Goal: Information Seeking & Learning: Check status

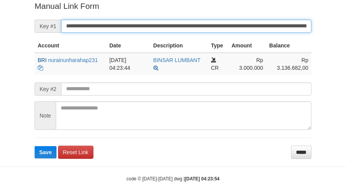
click at [35, 146] on button "Save" at bounding box center [46, 152] width 22 height 12
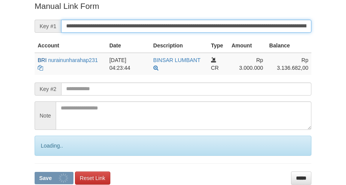
click at [35, 172] on button "Save" at bounding box center [54, 178] width 39 height 12
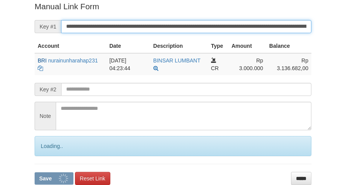
click at [35, 172] on button "Save" at bounding box center [54, 178] width 39 height 12
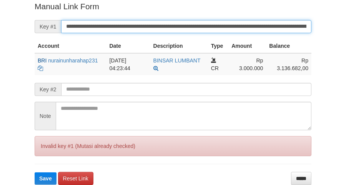
click at [35, 172] on button "Save" at bounding box center [46, 178] width 22 height 12
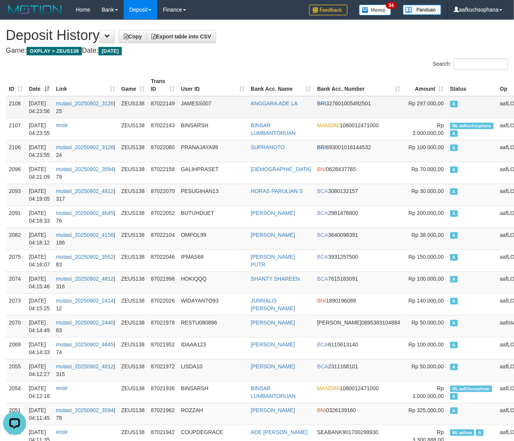
drag, startPoint x: 372, startPoint y: 56, endPoint x: 492, endPoint y: 114, distance: 133.2
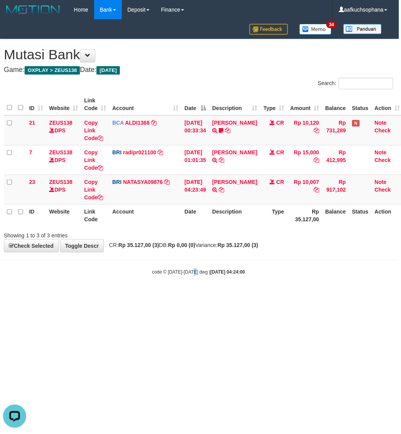
click at [196, 295] on html "Toggle navigation Home Bank Account List Load By Website Group [OXPLAY] ZEUS138…" at bounding box center [198, 147] width 401 height 295
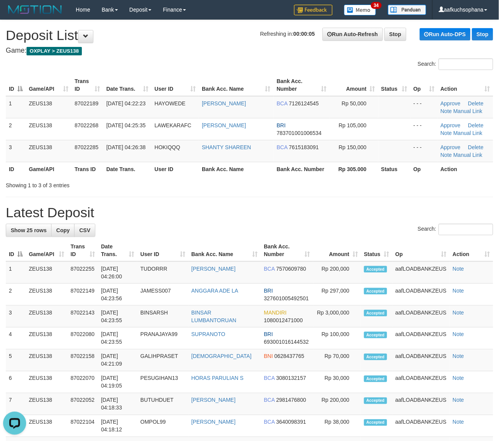
drag, startPoint x: 403, startPoint y: 209, endPoint x: 504, endPoint y: 230, distance: 103.4
click at [403, 209] on h1 "Latest Deposit" at bounding box center [250, 212] width 488 height 15
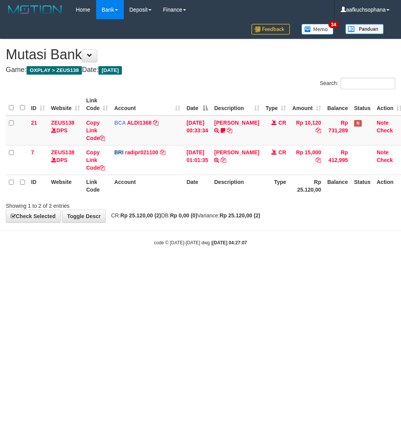
scroll to position [0, 2]
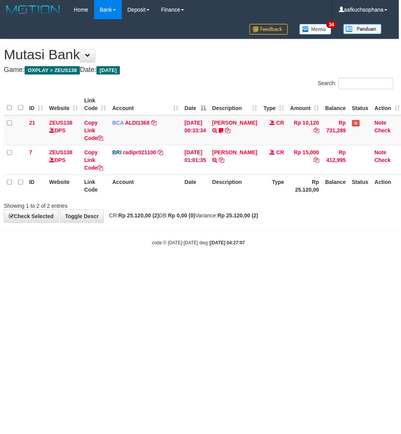
click at [200, 265] on html "Toggle navigation Home Bank Account List Load By Website Group [OXPLAY] ZEUS138…" at bounding box center [198, 132] width 401 height 265
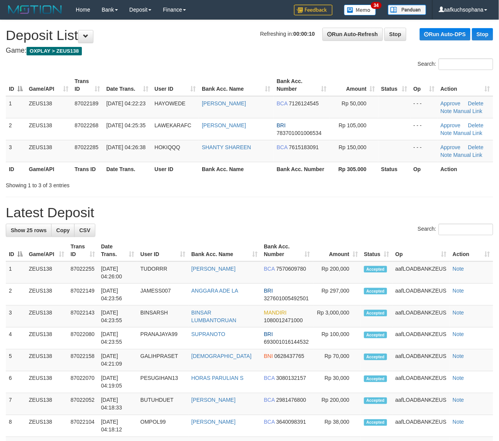
drag, startPoint x: 374, startPoint y: 212, endPoint x: 506, endPoint y: 195, distance: 133.4
click at [379, 209] on h1 "Latest Deposit" at bounding box center [250, 212] width 488 height 15
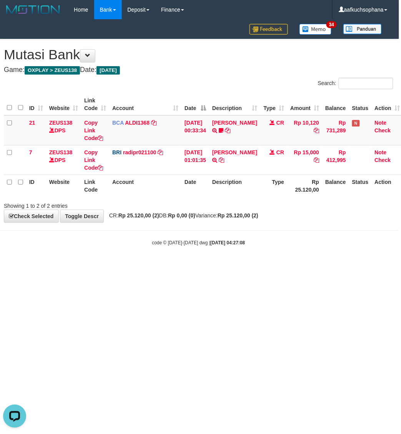
click at [166, 265] on html "Toggle navigation Home Bank Account List Load By Website Group [OXPLAY] ZEUS138…" at bounding box center [198, 132] width 401 height 265
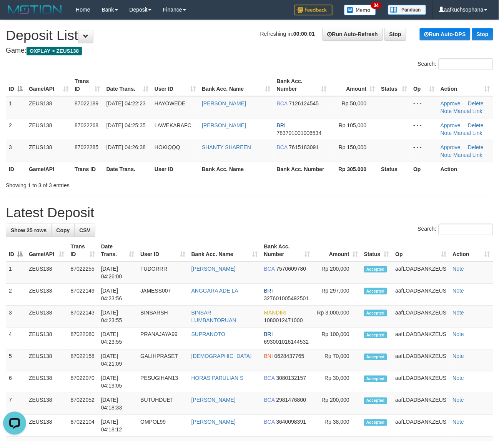
drag, startPoint x: 367, startPoint y: 212, endPoint x: 503, endPoint y: 259, distance: 143.4
click at [370, 212] on h1 "Latest Deposit" at bounding box center [250, 212] width 488 height 15
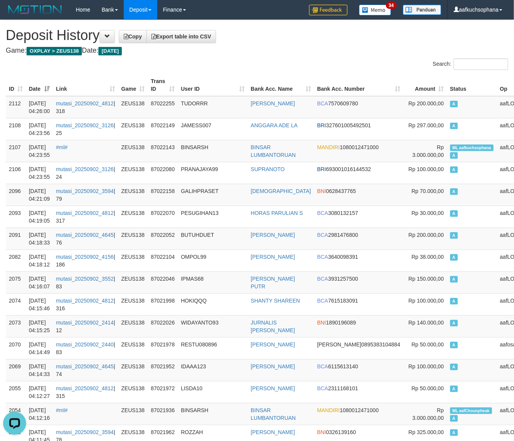
click at [297, 65] on div "Search:" at bounding box center [386, 64] width 246 height 13
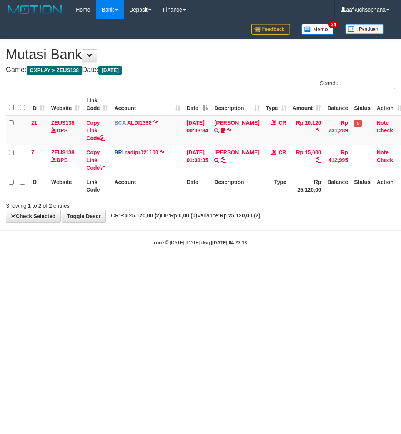
scroll to position [0, 2]
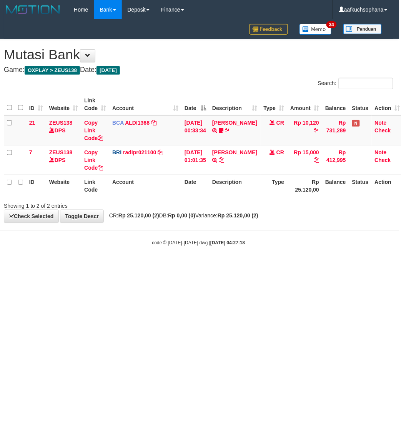
click at [158, 265] on html "Toggle navigation Home Bank Account List Load By Website Group [OXPLAY] ZEUS138…" at bounding box center [198, 132] width 401 height 265
click at [157, 265] on html "Toggle navigation Home Bank Account List Load By Website Group [OXPLAY] ZEUS138…" at bounding box center [198, 132] width 401 height 265
drag, startPoint x: 268, startPoint y: 331, endPoint x: 250, endPoint y: 318, distance: 22.3
click at [263, 265] on html "Toggle navigation Home Bank Account List Load By Website Group [OXPLAY] ZEUS138…" at bounding box center [198, 132] width 401 height 265
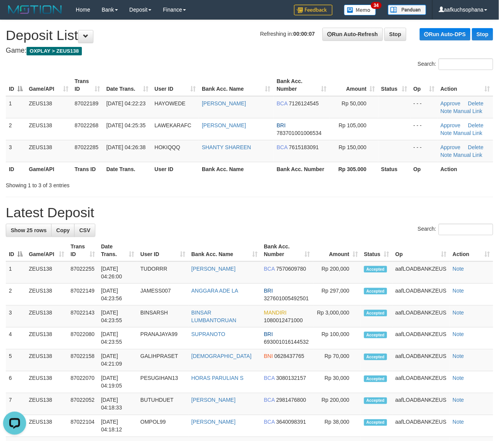
click at [379, 204] on div "**********" at bounding box center [249, 440] width 499 height 841
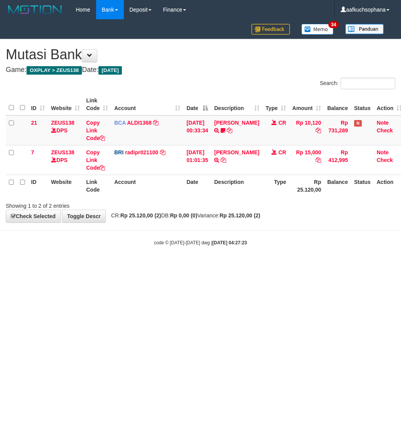
scroll to position [0, 2]
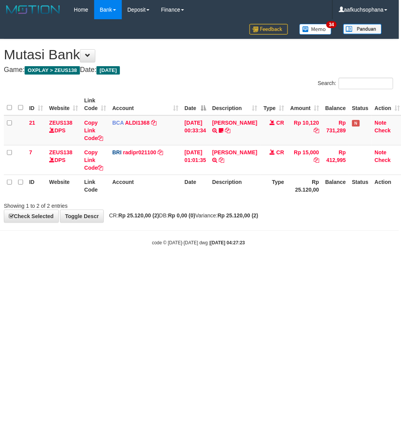
click at [65, 265] on html "Toggle navigation Home Bank Account List Load By Website Group [OXPLAY] ZEUS138…" at bounding box center [198, 132] width 401 height 265
drag, startPoint x: 33, startPoint y: 414, endPoint x: 307, endPoint y: 293, distance: 299.0
click at [307, 265] on html "Toggle navigation Home Bank Account List Load By Website Group [OXPLAY] ZEUS138…" at bounding box center [198, 132] width 401 height 265
drag, startPoint x: 307, startPoint y: 293, endPoint x: 299, endPoint y: 295, distance: 8.7
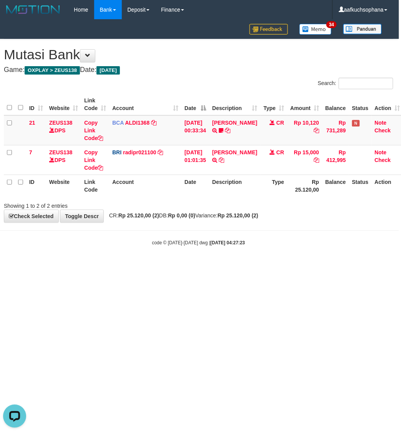
click at [307, 265] on html "Toggle navigation Home Bank Account List Load By Website Group [OXPLAY] ZEUS138…" at bounding box center [198, 132] width 401 height 265
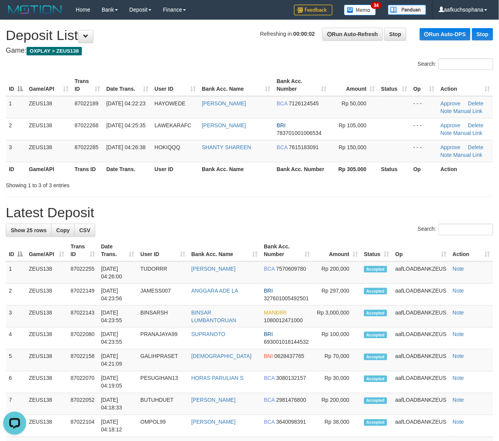
drag, startPoint x: 332, startPoint y: 205, endPoint x: 494, endPoint y: 252, distance: 168.3
click at [346, 212] on h1 "Latest Deposit" at bounding box center [250, 212] width 488 height 15
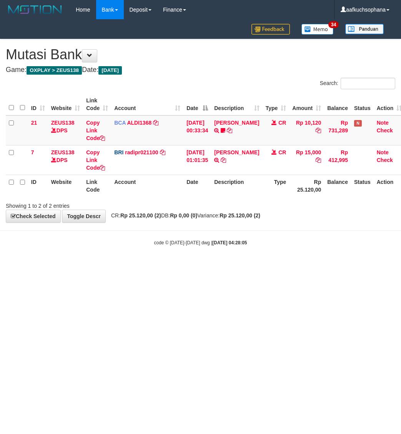
scroll to position [0, 2]
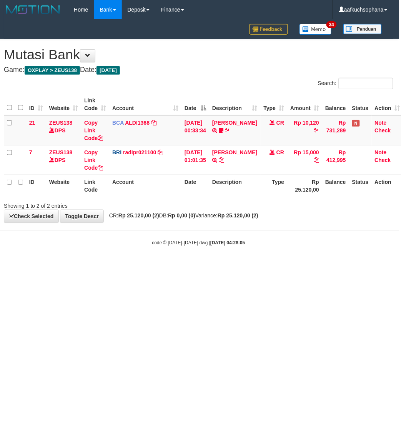
drag, startPoint x: 197, startPoint y: 299, endPoint x: 397, endPoint y: 264, distance: 202.8
click at [198, 265] on html "Toggle navigation Home Bank Account List Load By Website Group [OXPLAY] ZEUS138…" at bounding box center [198, 132] width 401 height 265
click at [92, 262] on body "Toggle navigation Home Bank Account List Load By Website Group [OXPLAY] ZEUS138…" at bounding box center [198, 132] width 401 height 265
click at [91, 265] on html "Toggle navigation Home Bank Account List Load By Website Group [OXPLAY] ZEUS138…" at bounding box center [198, 132] width 401 height 265
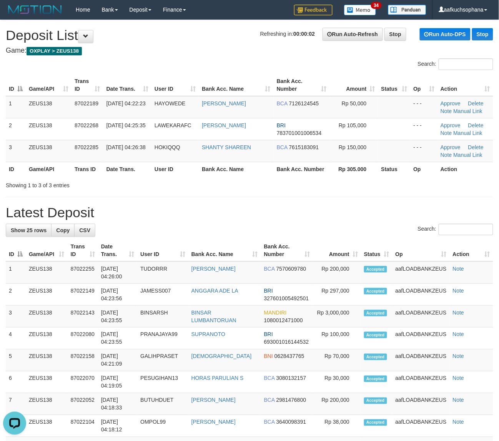
drag, startPoint x: 331, startPoint y: 189, endPoint x: 503, endPoint y: 266, distance: 188.7
click at [343, 195] on div "**********" at bounding box center [249, 440] width 499 height 841
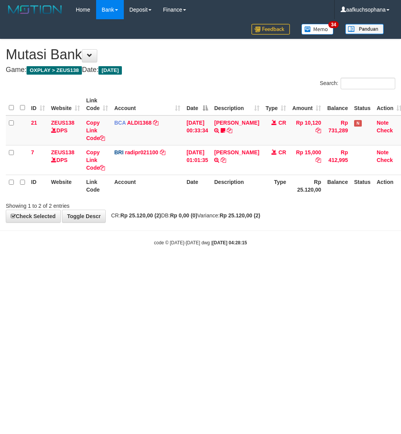
scroll to position [0, 2]
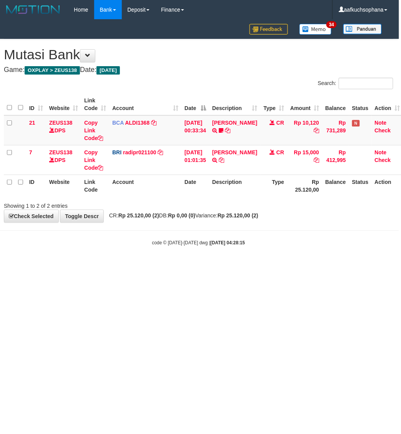
drag, startPoint x: 177, startPoint y: 332, endPoint x: 113, endPoint y: 334, distance: 63.9
click at [166, 265] on html "Toggle navigation Home Bank Account List Load By Website Group [OXPLAY] ZEUS138…" at bounding box center [198, 132] width 401 height 265
click at [376, 265] on html "Toggle navigation Home Bank Account List Load By Website Group [OXPLAY] ZEUS138…" at bounding box center [198, 132] width 401 height 265
drag, startPoint x: 310, startPoint y: 279, endPoint x: 302, endPoint y: 283, distance: 8.9
click at [306, 265] on html "Toggle navigation Home Bank Account List Load By Website Group [OXPLAY] ZEUS138…" at bounding box center [198, 132] width 401 height 265
